Goal: Task Accomplishment & Management: Manage account settings

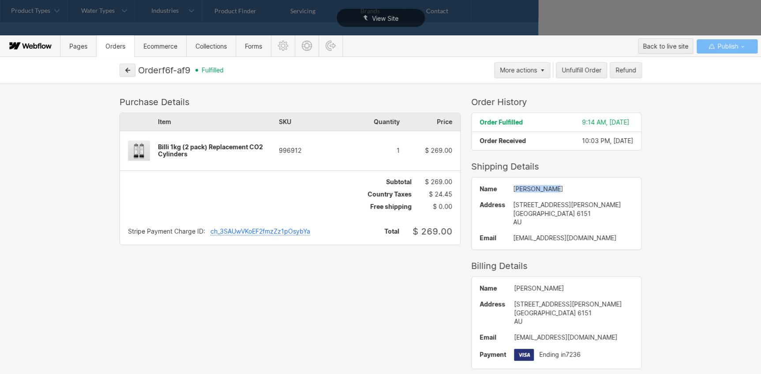
drag, startPoint x: 540, startPoint y: 188, endPoint x: 502, endPoint y: 186, distance: 38.9
click at [513, 186] on div "David Bonomni" at bounding box center [573, 188] width 120 height 7
drag, startPoint x: 502, startPoint y: 186, endPoint x: 549, endPoint y: 188, distance: 47.3
click at [549, 188] on div "David Bonomni" at bounding box center [573, 188] width 120 height 7
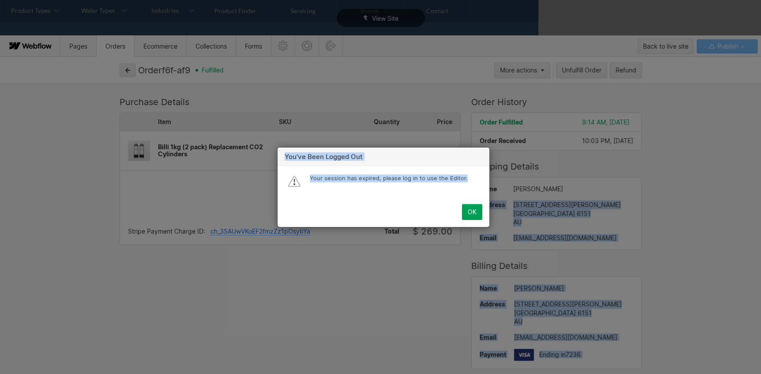
drag, startPoint x: 547, startPoint y: 188, endPoint x: 501, endPoint y: 193, distance: 46.2
click at [501, 353] on div "View Site Pages Orders Ecommerce Collections Forms Back to live site Publish Or…" at bounding box center [269, 353] width 538 height 0
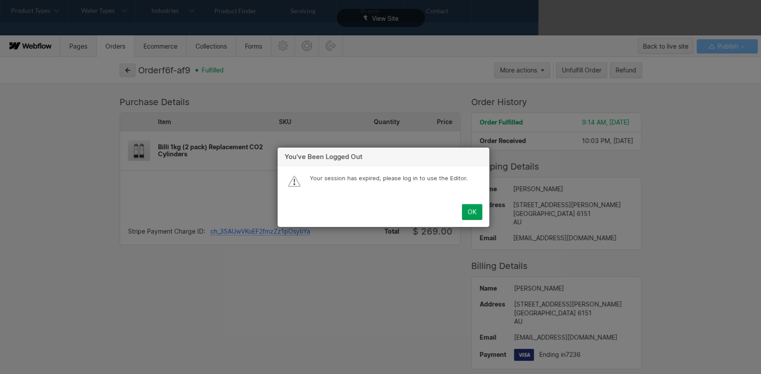
click at [331, 289] on div "You've been logged out Your session has expired, please log in to use the Edito…" at bounding box center [383, 187] width 767 height 374
click at [479, 210] on button "OK" at bounding box center [472, 212] width 20 height 16
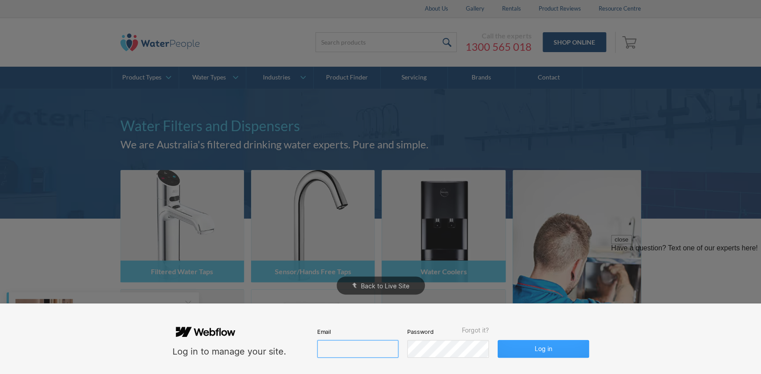
type input "john@waterpeople.com.au"
click at [558, 345] on button "Log in" at bounding box center [543, 349] width 91 height 18
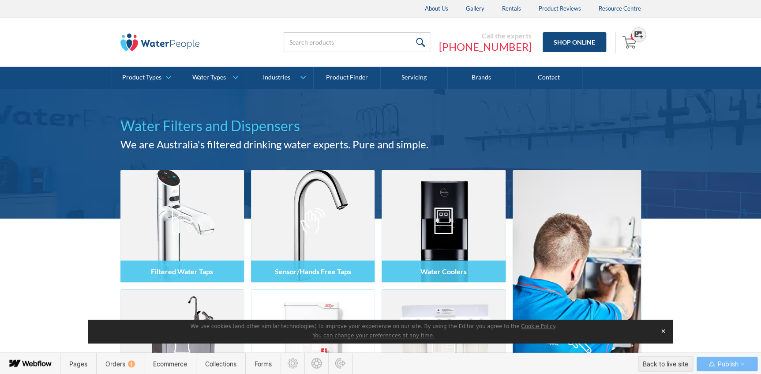
click at [631, 45] on img "Open cart" at bounding box center [630, 42] width 17 height 14
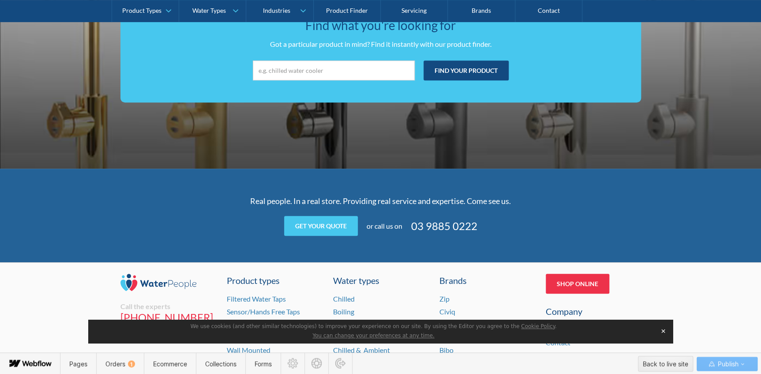
scroll to position [1996, 0]
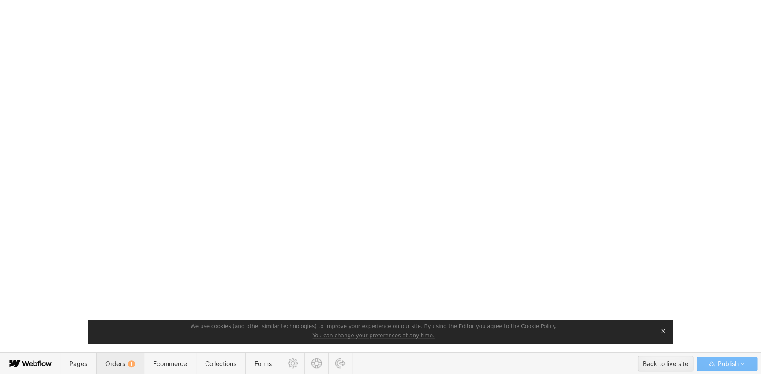
click at [116, 363] on span "Orders 1" at bounding box center [120, 364] width 30 height 8
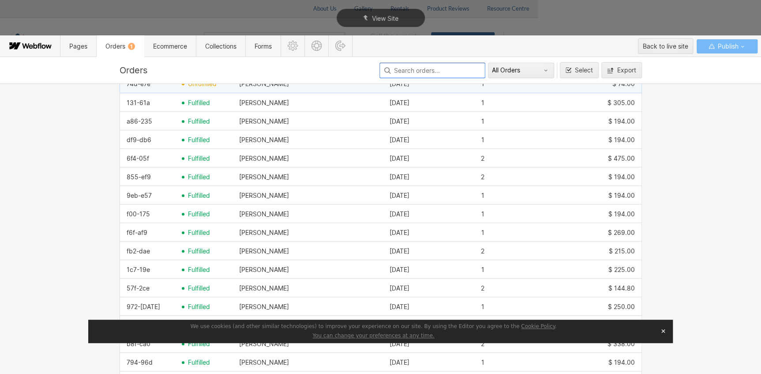
scroll to position [160, 0]
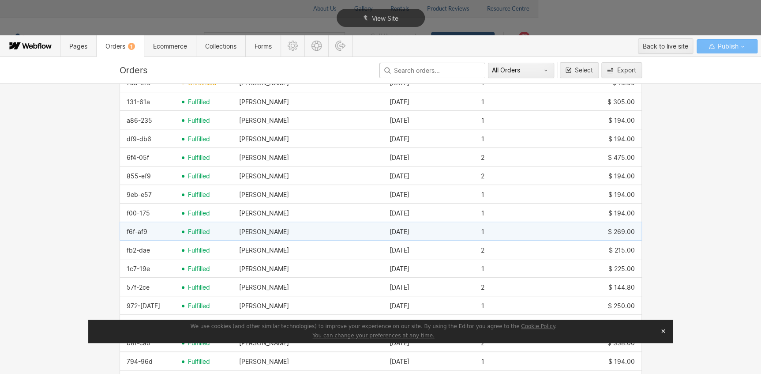
drag, startPoint x: 283, startPoint y: 228, endPoint x: 243, endPoint y: 228, distance: 40.2
click at [243, 228] on div "[PERSON_NAME]" at bounding box center [308, 232] width 150 height 14
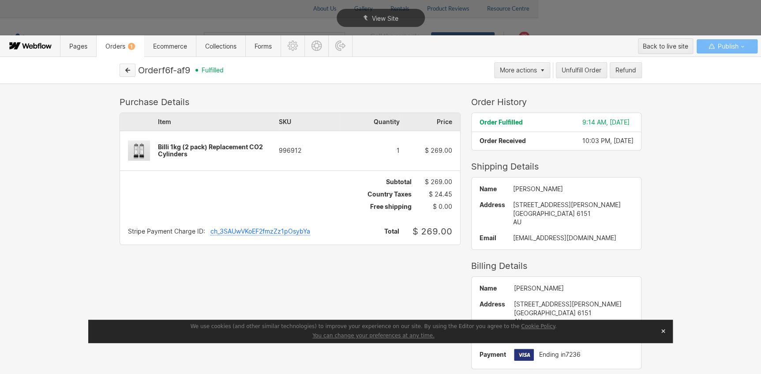
click at [131, 72] on button "button" at bounding box center [128, 70] width 16 height 13
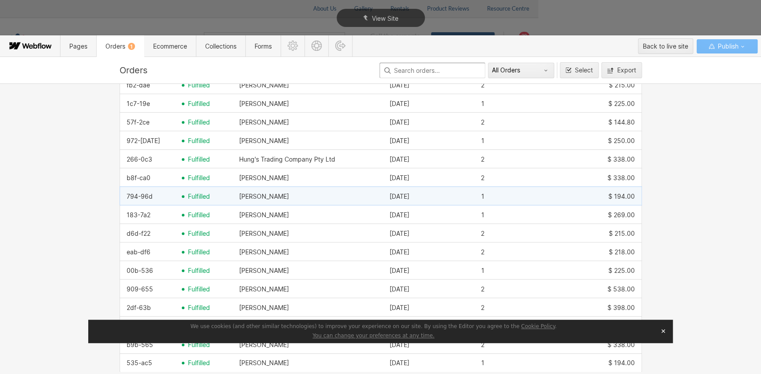
scroll to position [344, 0]
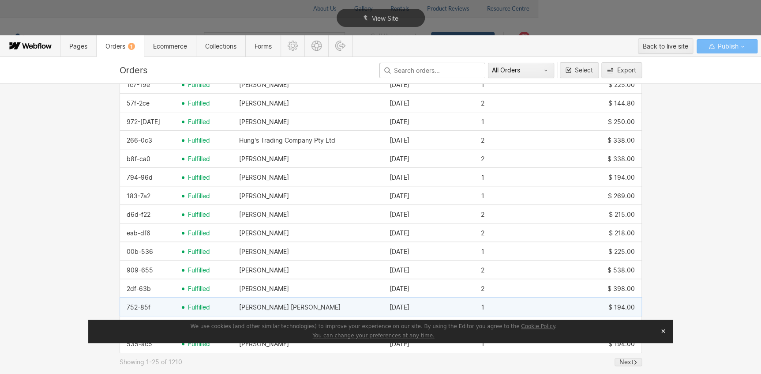
click at [194, 304] on span "fulfilled" at bounding box center [199, 307] width 22 height 7
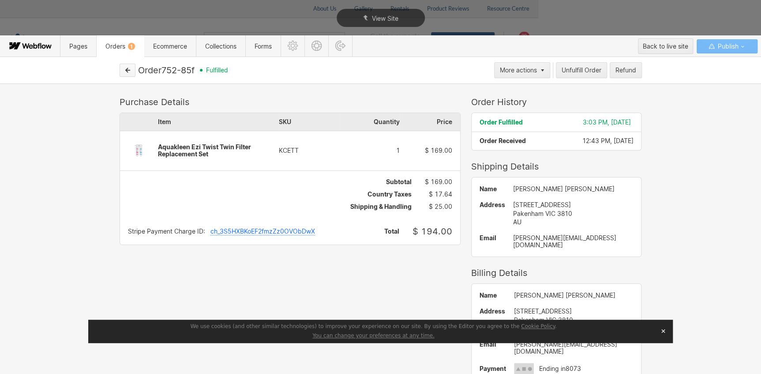
click at [120, 72] on button "button" at bounding box center [128, 70] width 16 height 13
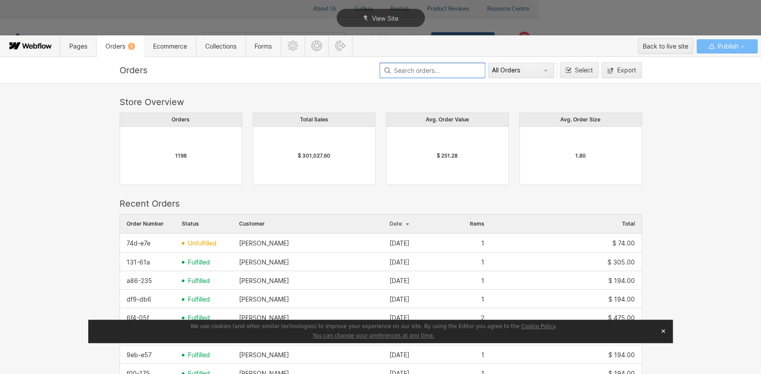
scroll to position [160, 0]
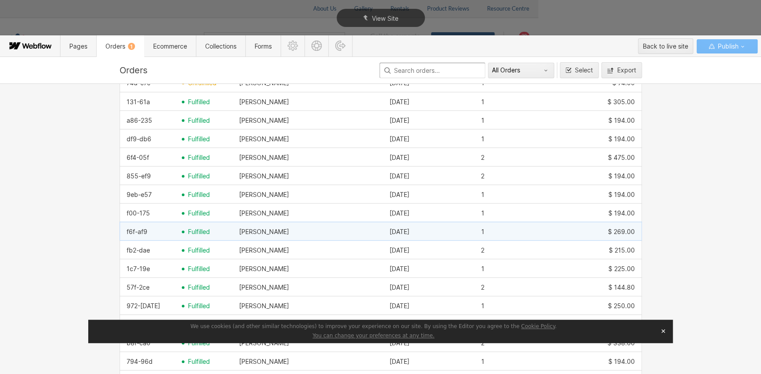
click at [261, 229] on div "[PERSON_NAME]" at bounding box center [264, 231] width 50 height 7
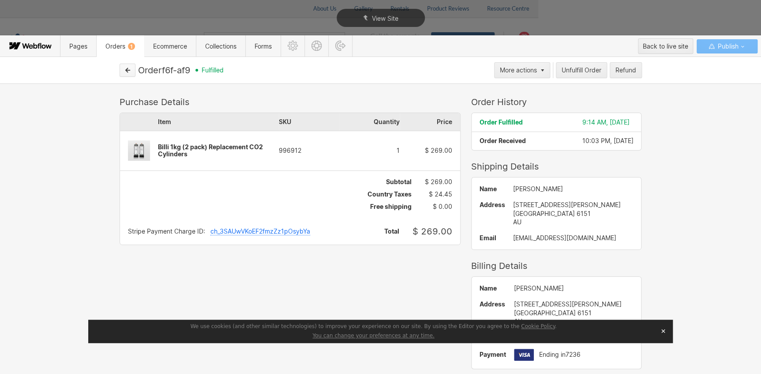
click at [124, 66] on button "button" at bounding box center [128, 70] width 16 height 13
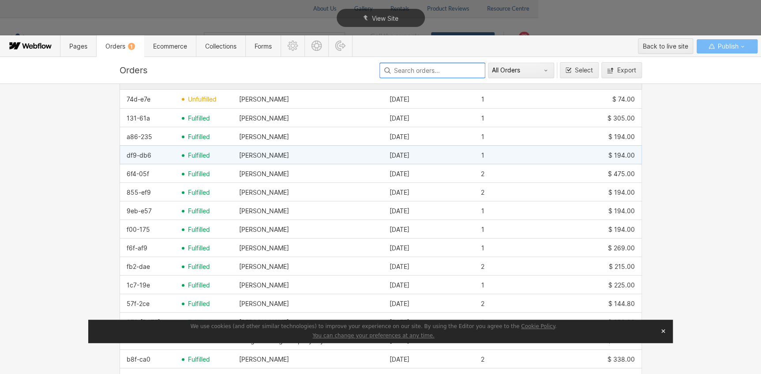
scroll to position [158, 0]
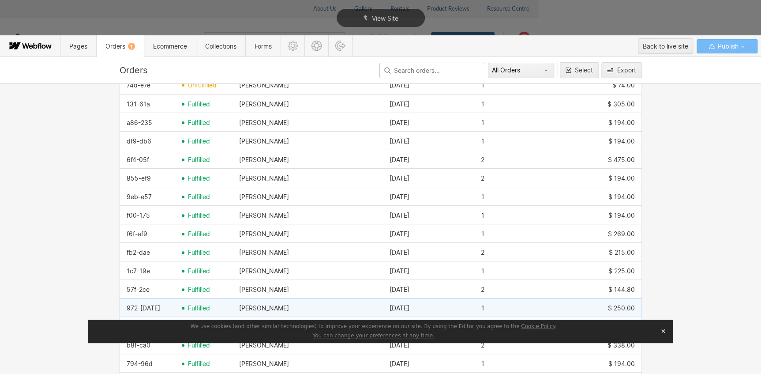
drag, startPoint x: 152, startPoint y: 306, endPoint x: 130, endPoint y: 306, distance: 22.1
click at [130, 306] on div "972-[DATE]" at bounding box center [147, 308] width 55 height 14
